Goal: Task Accomplishment & Management: Manage account settings

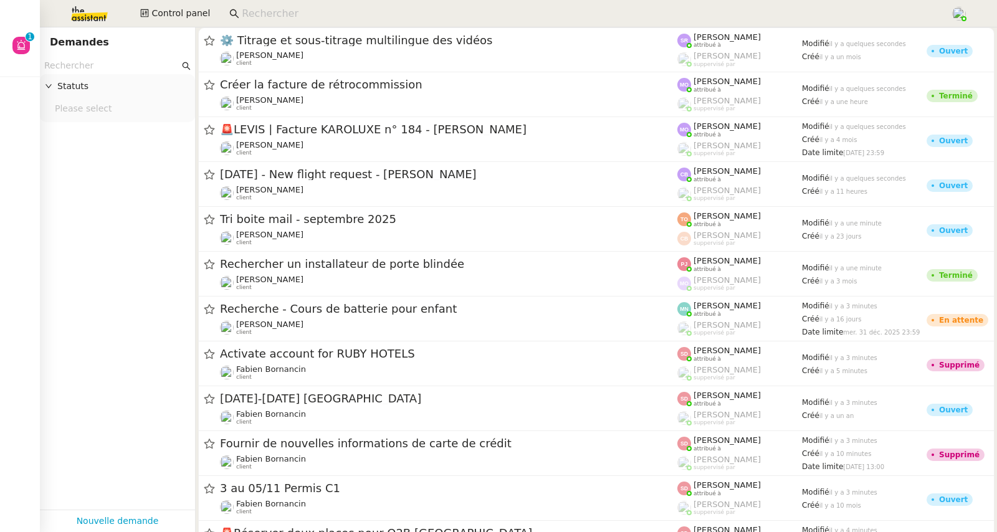
click at [283, 9] on input at bounding box center [590, 14] width 696 height 17
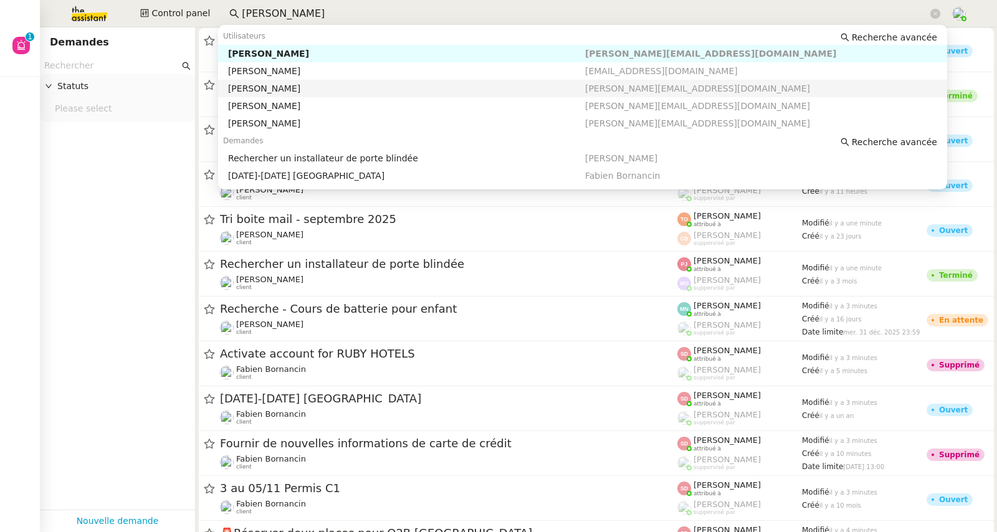
click at [306, 85] on div "[PERSON_NAME]" at bounding box center [406, 88] width 357 height 11
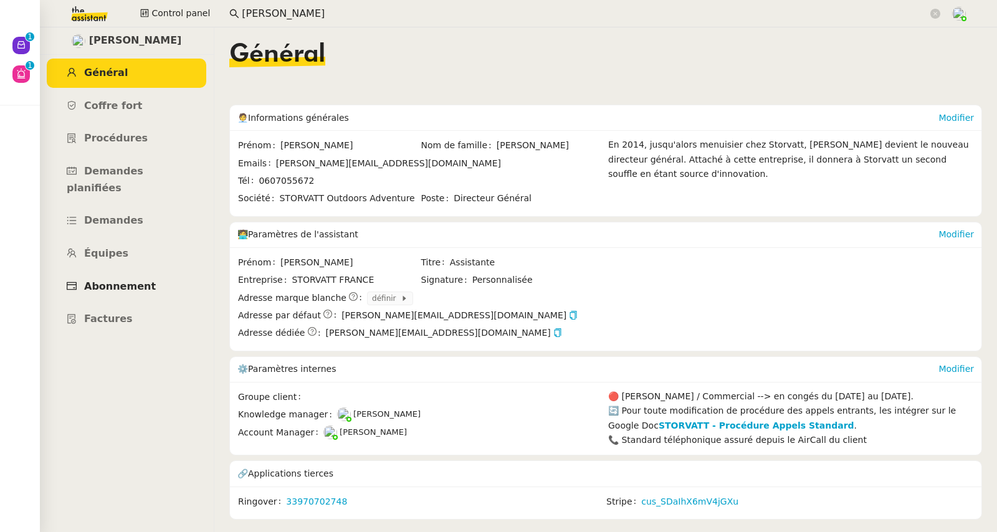
click at [132, 280] on span "Abonnement" at bounding box center [120, 286] width 72 height 12
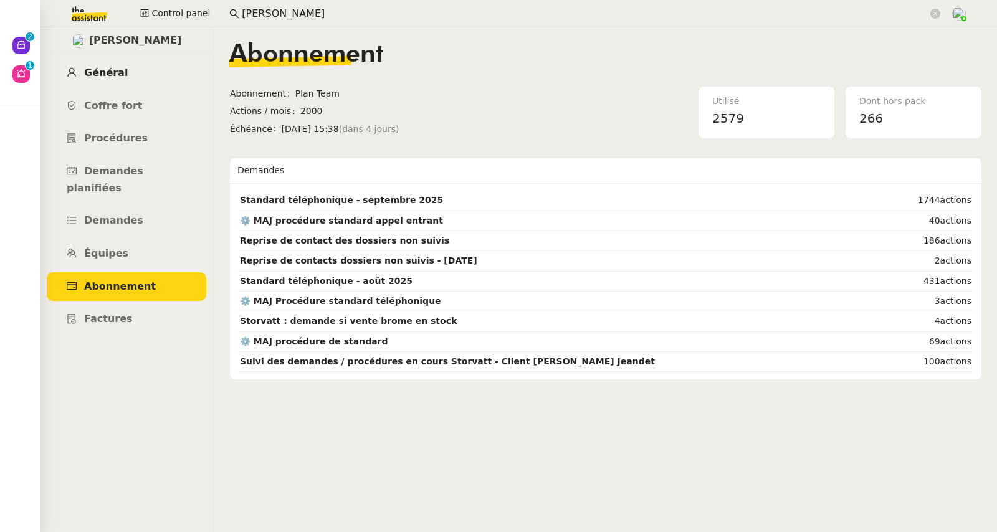
click at [116, 76] on span "Général" at bounding box center [106, 73] width 44 height 12
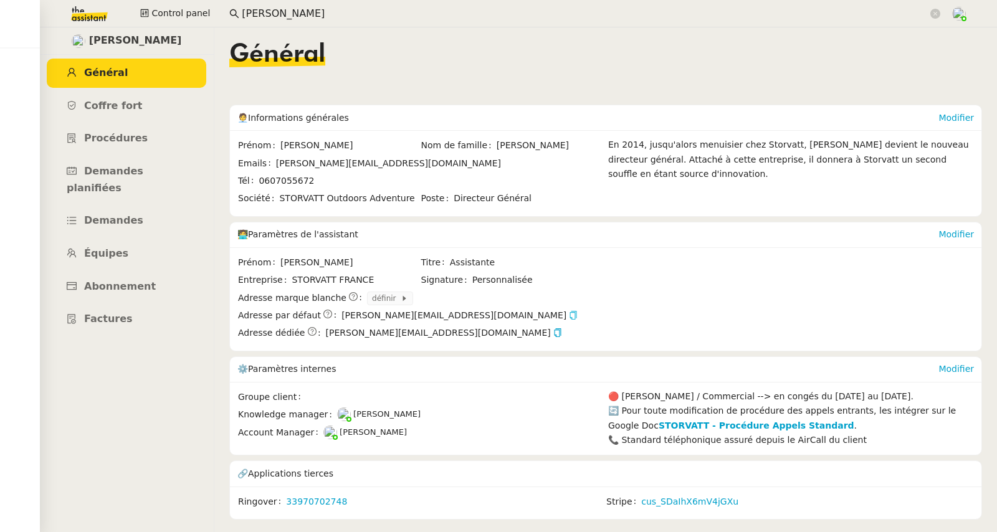
click at [570, 317] on icon "button" at bounding box center [573, 315] width 7 height 9
click at [666, 503] on link "cus_SDaIhX6mV4jGXu" at bounding box center [689, 502] width 97 height 14
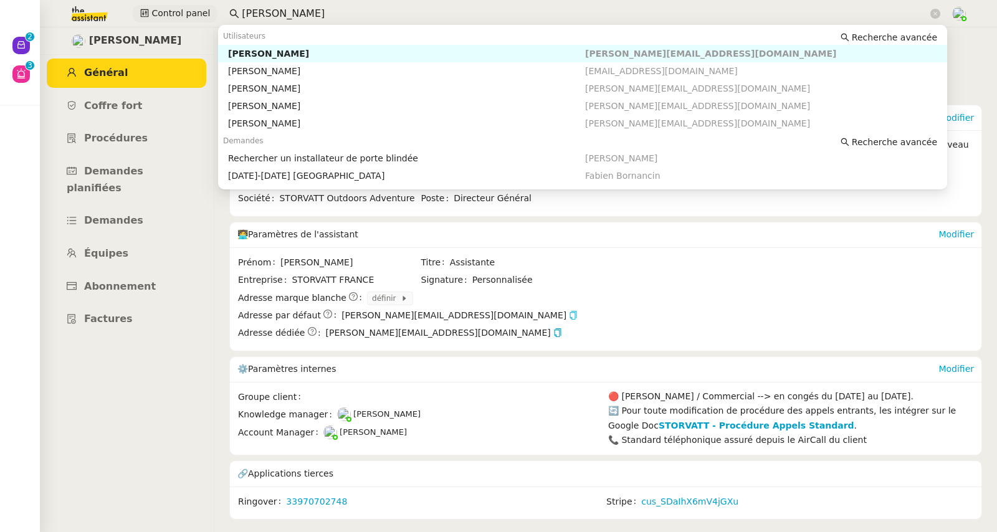
drag, startPoint x: 252, startPoint y: 12, endPoint x: 200, endPoint y: 12, distance: 51.7
click at [200, 12] on div "Control panel [PERSON_NAME]" at bounding box center [498, 13] width 934 height 27
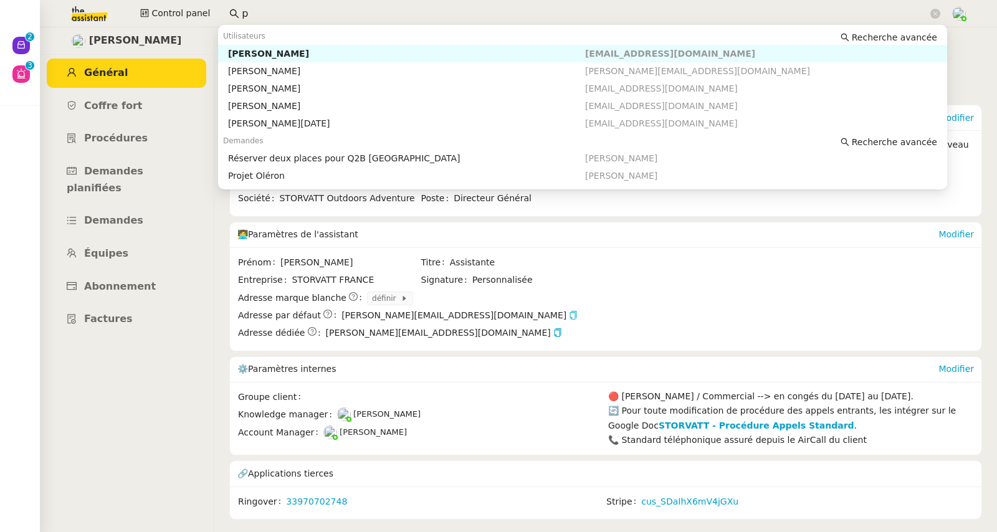
click at [256, 10] on input "p" at bounding box center [585, 14] width 686 height 17
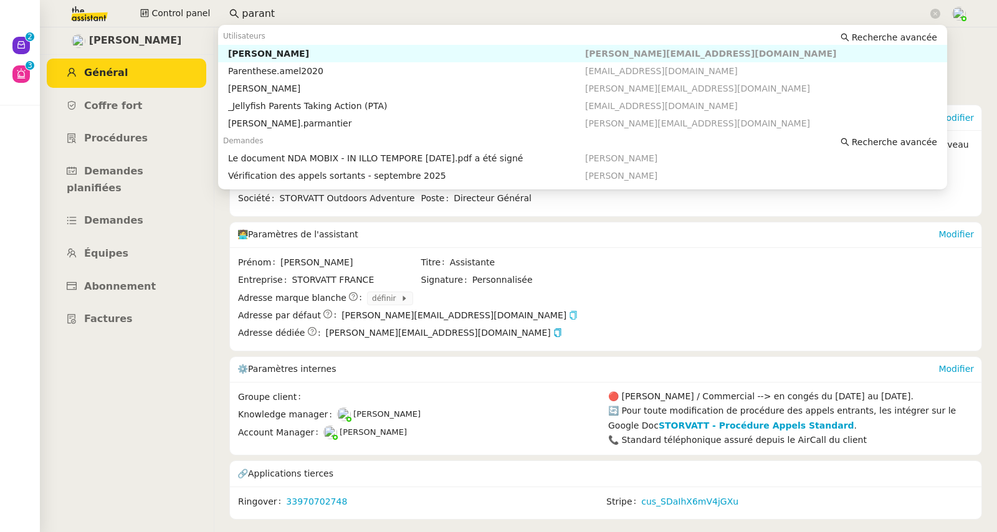
click at [272, 55] on div "[PERSON_NAME]" at bounding box center [406, 53] width 357 height 11
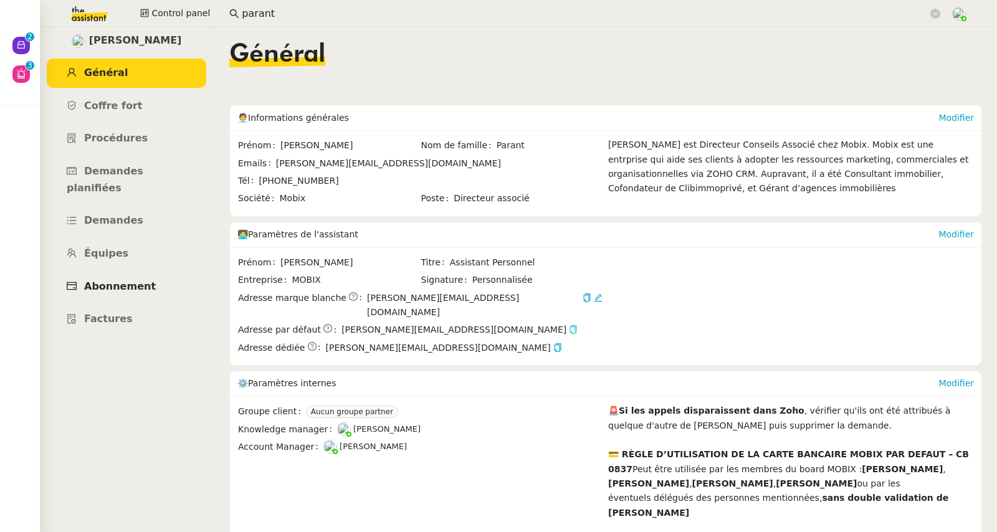
click at [126, 280] on span "Abonnement" at bounding box center [120, 286] width 72 height 12
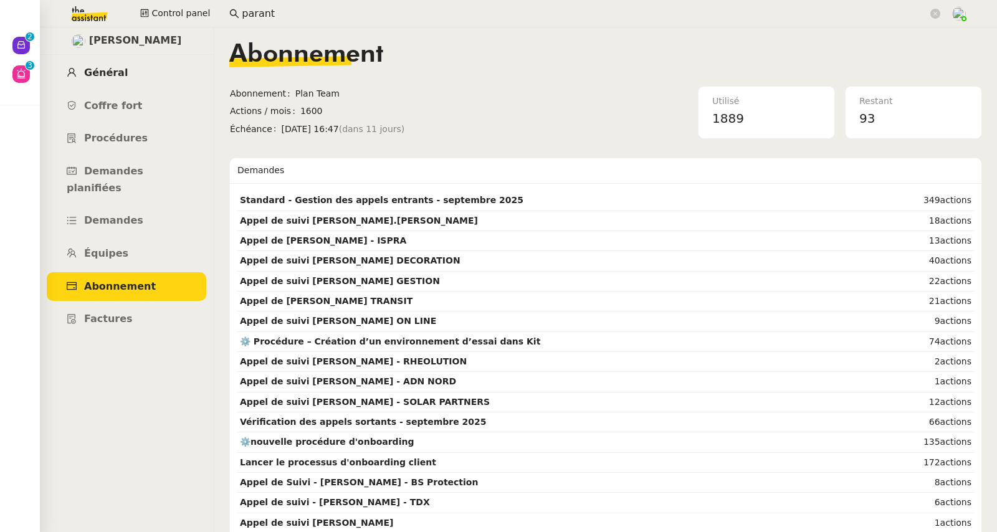
click at [109, 75] on span "Général" at bounding box center [106, 73] width 44 height 12
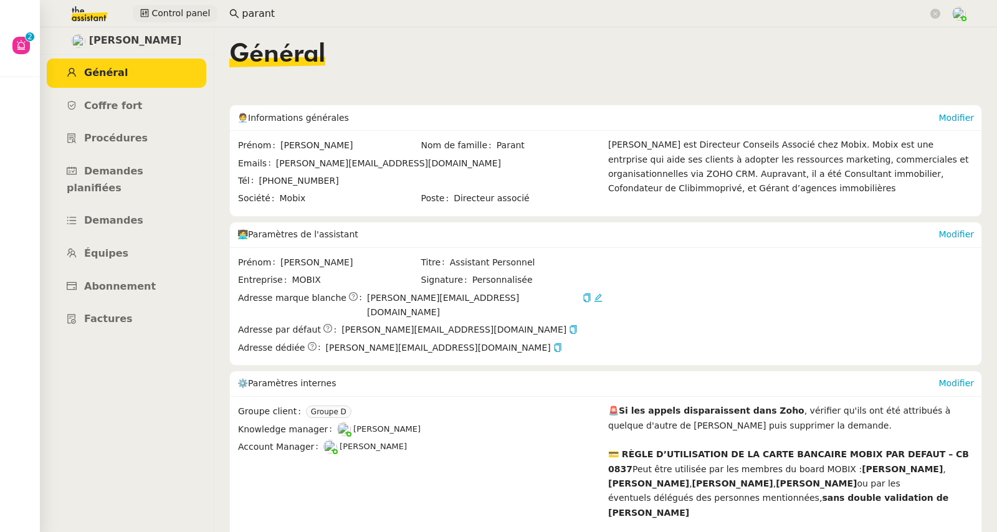
drag, startPoint x: 273, startPoint y: 16, endPoint x: 212, endPoint y: 7, distance: 62.2
click at [212, 7] on div "Control panel parant" at bounding box center [498, 13] width 934 height 27
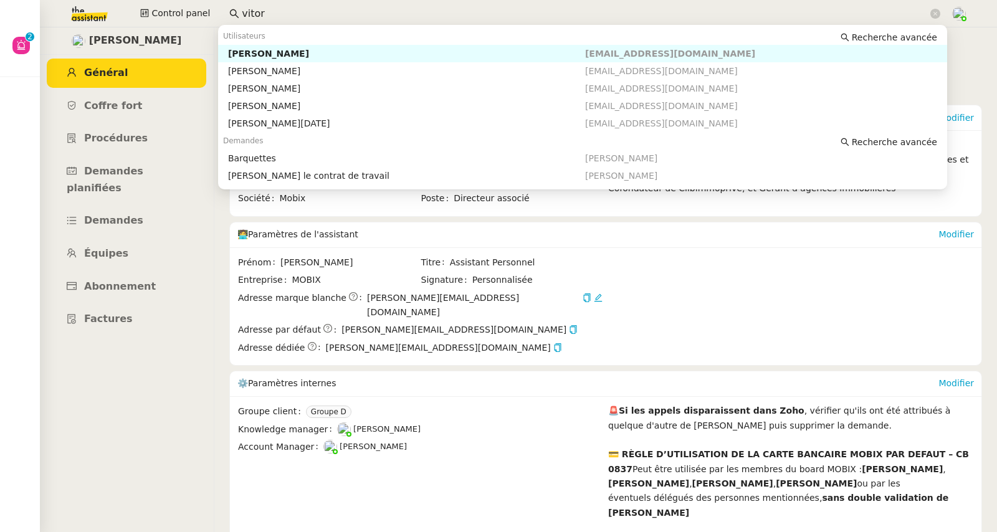
click at [258, 49] on div "[PERSON_NAME]" at bounding box center [406, 53] width 357 height 11
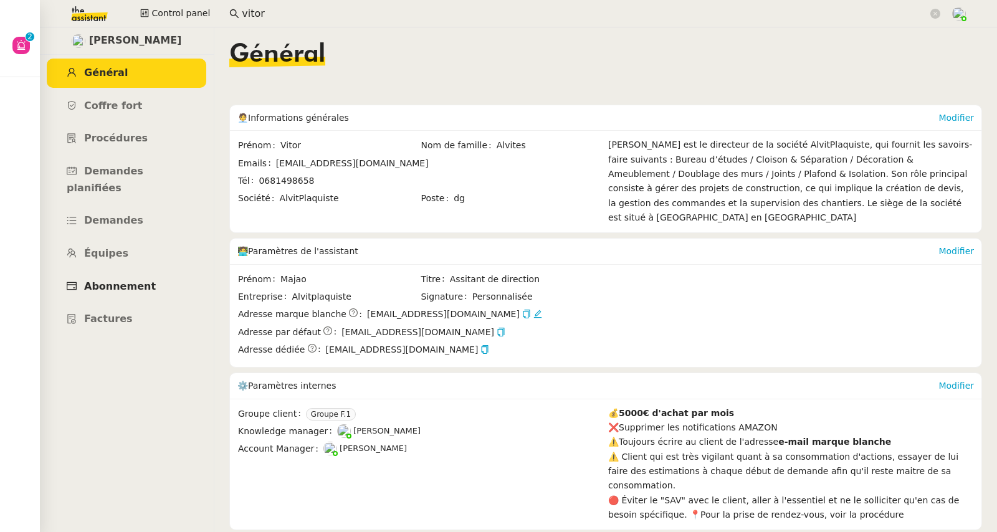
click at [108, 280] on span "Abonnement" at bounding box center [120, 286] width 72 height 12
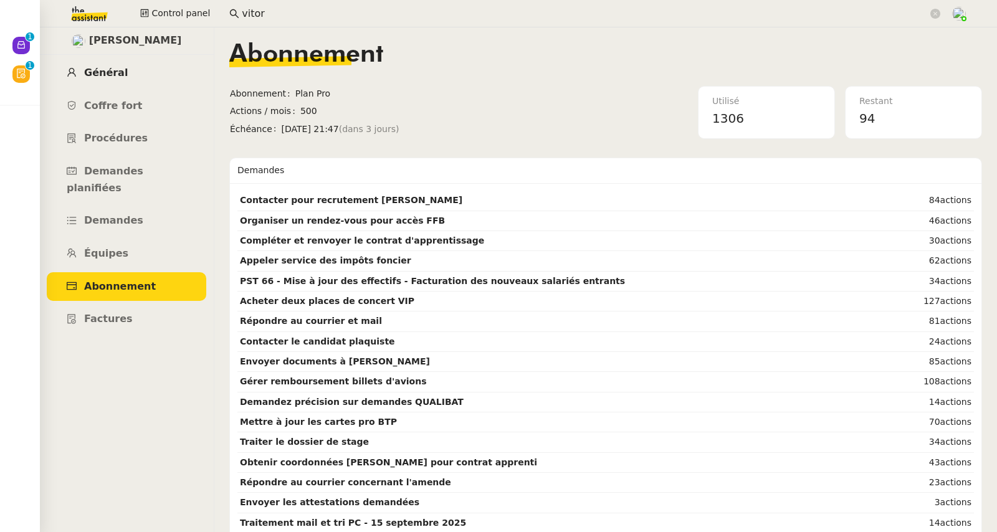
click at [114, 75] on span "Général" at bounding box center [106, 73] width 44 height 12
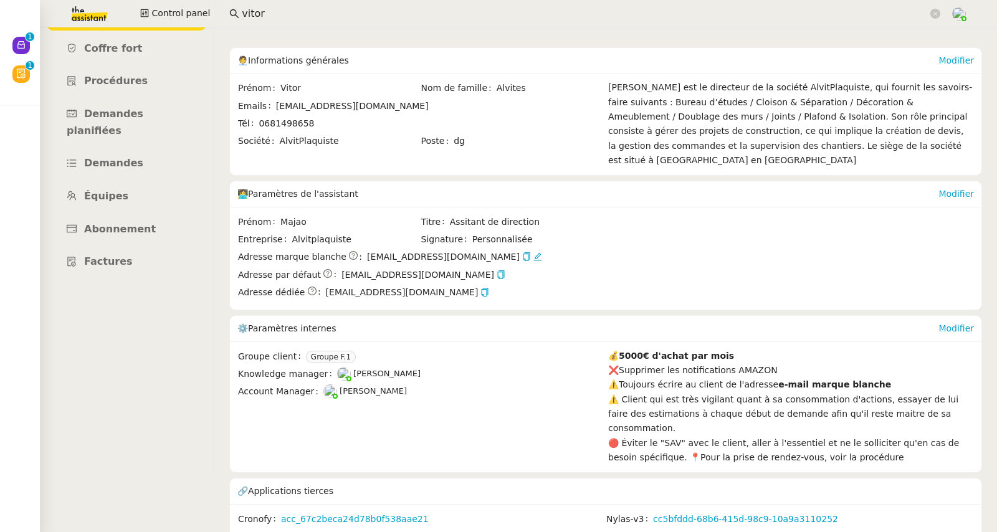
scroll to position [58, 0]
click at [339, 529] on link "cus_RquYTiyAPpmwVi" at bounding box center [320, 536] width 95 height 14
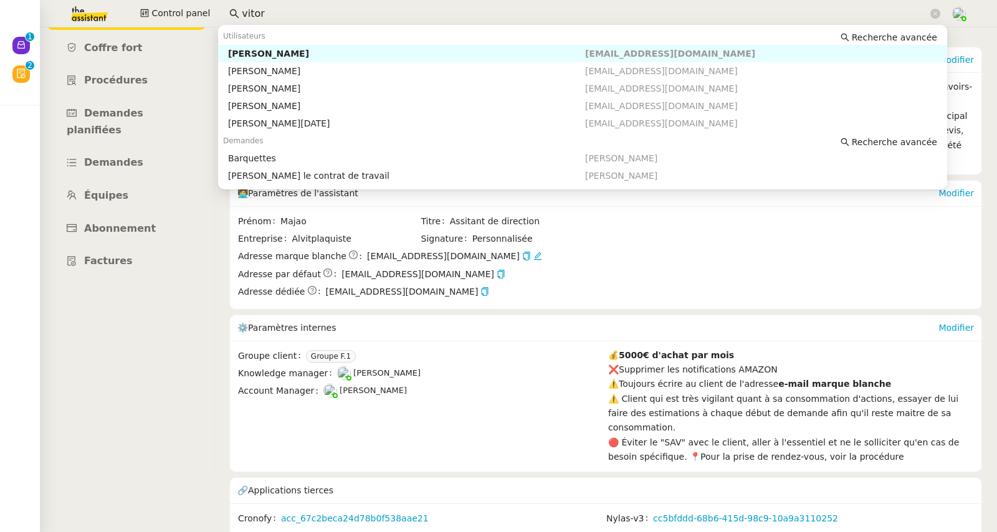
drag, startPoint x: 265, startPoint y: 18, endPoint x: 218, endPoint y: 17, distance: 47.3
click at [222, 17] on nz-input-group "vitor" at bounding box center [584, 13] width 724 height 19
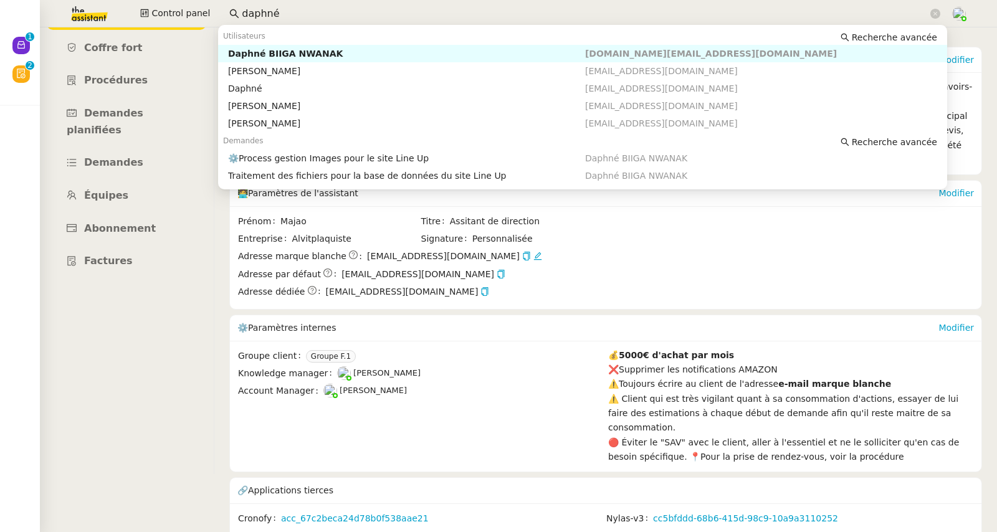
click at [256, 60] on nz-auto-option "Daphné BIIGA NWANAK [DOMAIN_NAME][EMAIL_ADDRESS][DOMAIN_NAME]" at bounding box center [582, 53] width 729 height 17
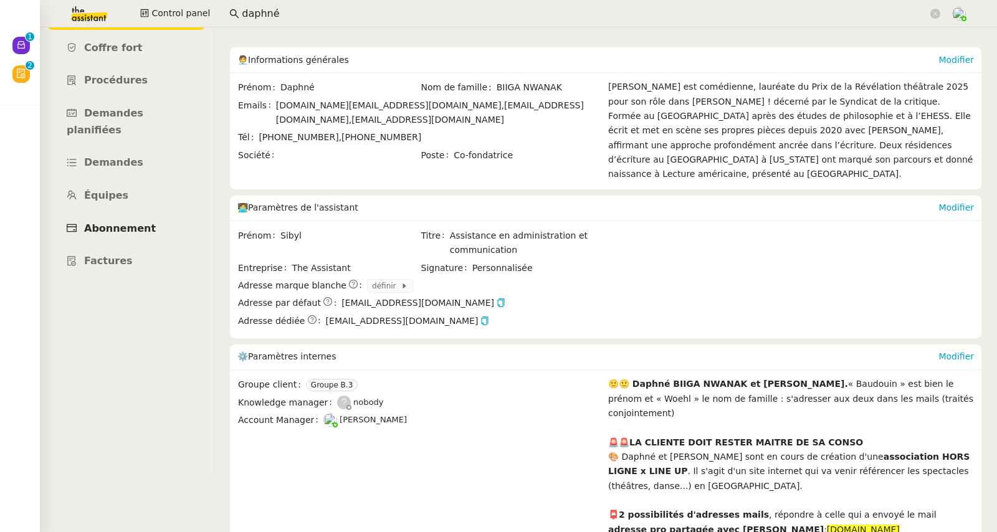
click at [124, 217] on link "Abonnement" at bounding box center [126, 228] width 159 height 29
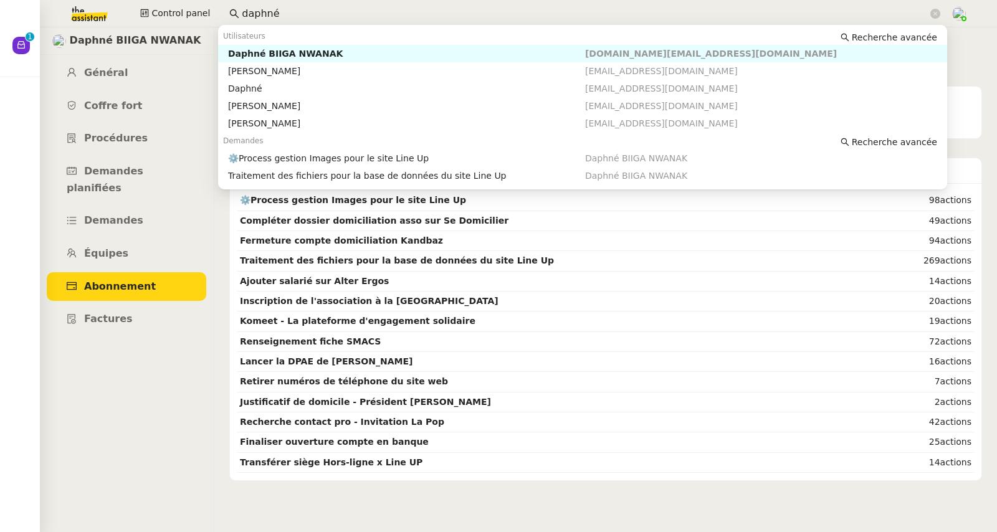
drag, startPoint x: 234, startPoint y: 4, endPoint x: 224, endPoint y: 4, distance: 10.6
click at [224, 4] on nz-input-group "daphné" at bounding box center [584, 13] width 724 height 19
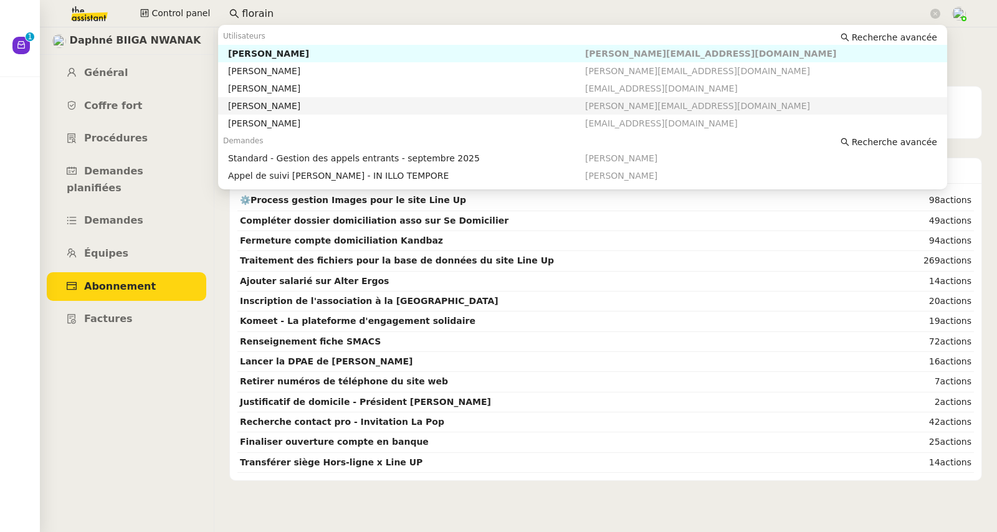
click at [251, 103] on div "[PERSON_NAME]" at bounding box center [406, 105] width 357 height 11
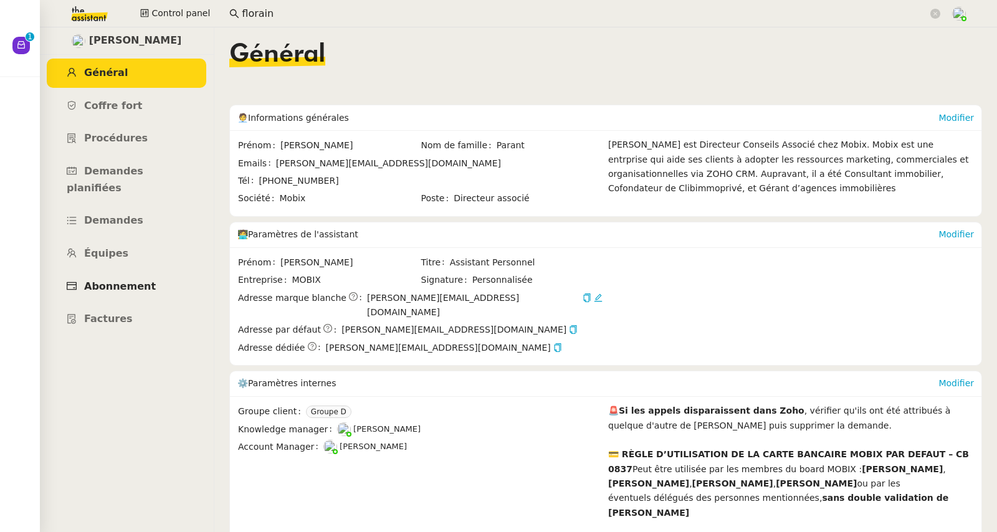
click at [127, 280] on span "Abonnement" at bounding box center [120, 286] width 72 height 12
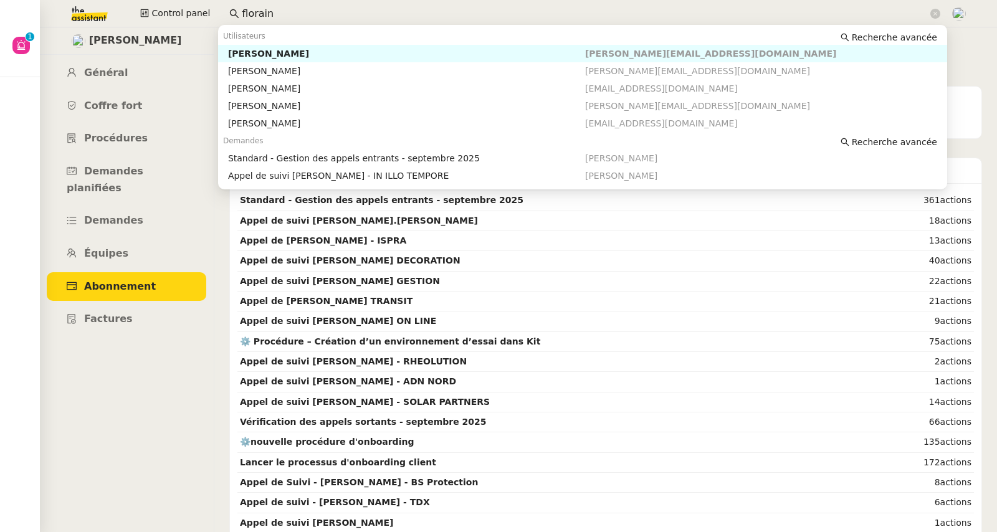
drag, startPoint x: 262, startPoint y: 7, endPoint x: 214, endPoint y: 2, distance: 48.9
click at [214, 2] on div "Control panel florain" at bounding box center [498, 13] width 934 height 27
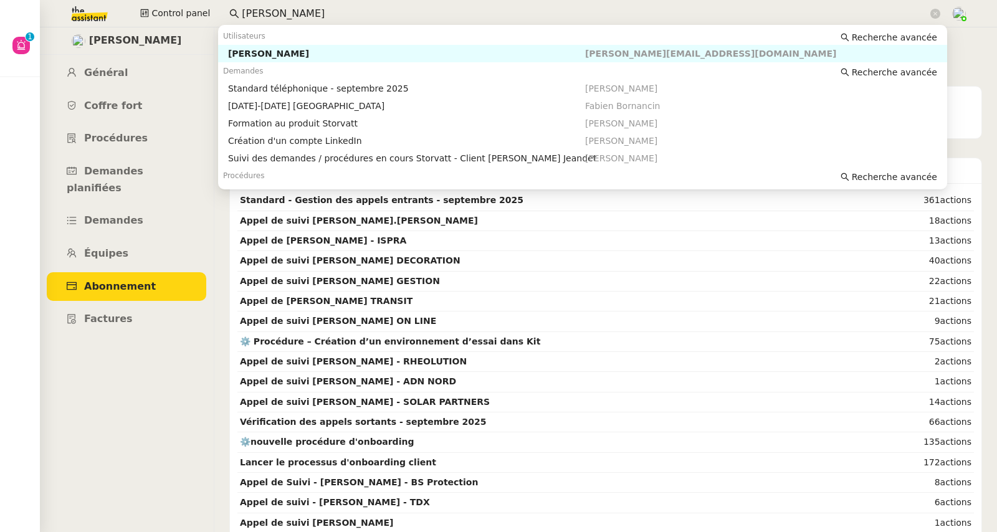
click at [260, 47] on nz-auto-option "[PERSON_NAME] [PERSON_NAME][EMAIL_ADDRESS][DOMAIN_NAME]" at bounding box center [582, 53] width 729 height 17
type input "[PERSON_NAME]"
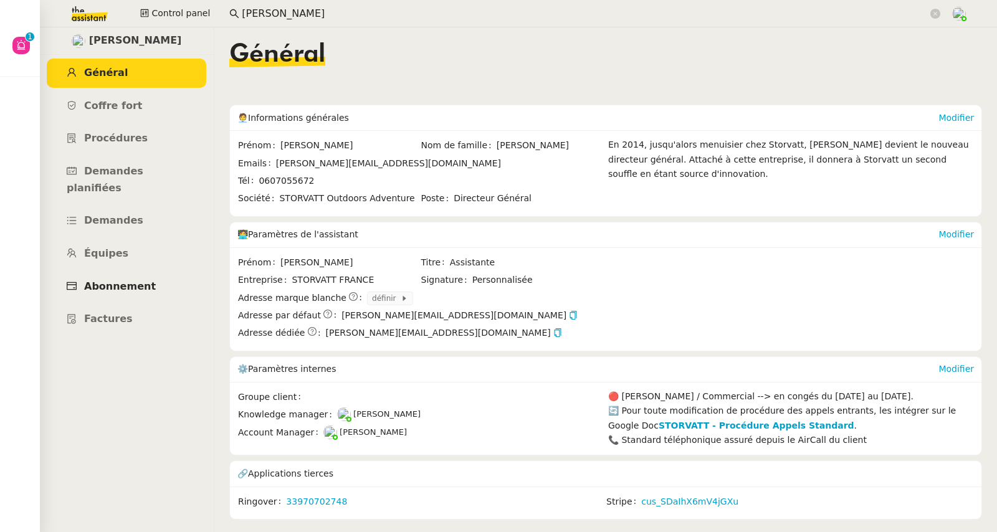
click at [140, 272] on link "Abonnement" at bounding box center [126, 286] width 159 height 29
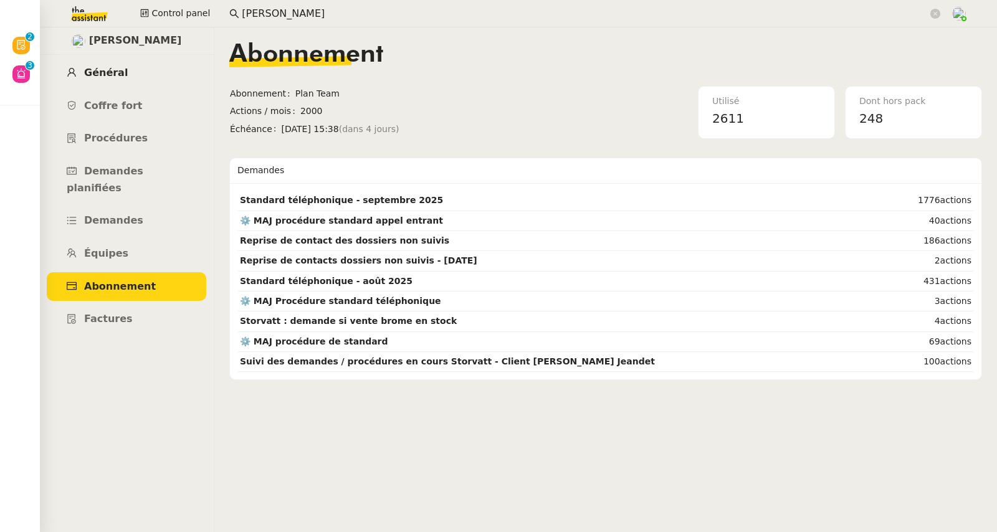
click at [105, 74] on span "Général" at bounding box center [106, 73] width 44 height 12
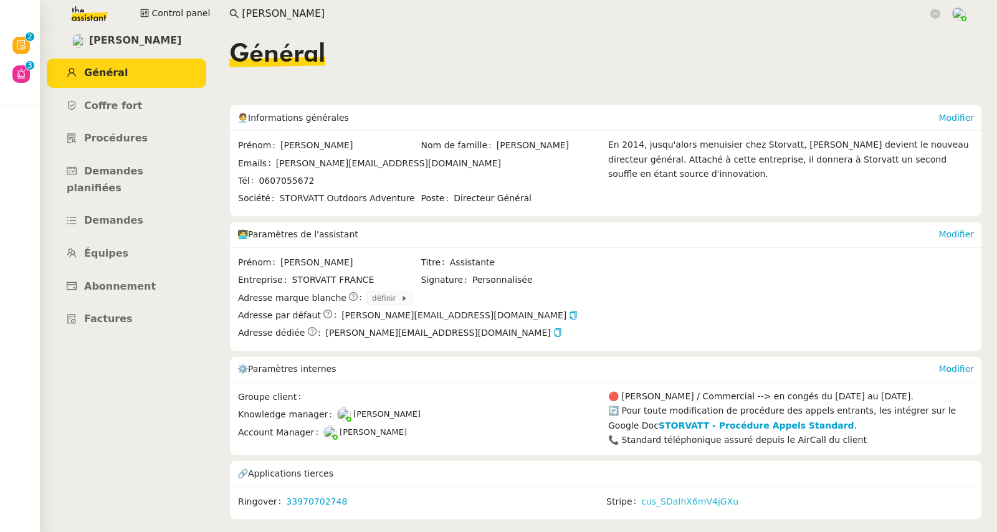
click at [660, 498] on link "cus_SDaIhX6mV4jGXu" at bounding box center [689, 502] width 97 height 14
click at [685, 500] on link "cus_SDaIhX6mV4jGXu" at bounding box center [689, 502] width 97 height 14
click at [117, 280] on span "Abonnement" at bounding box center [120, 286] width 72 height 12
